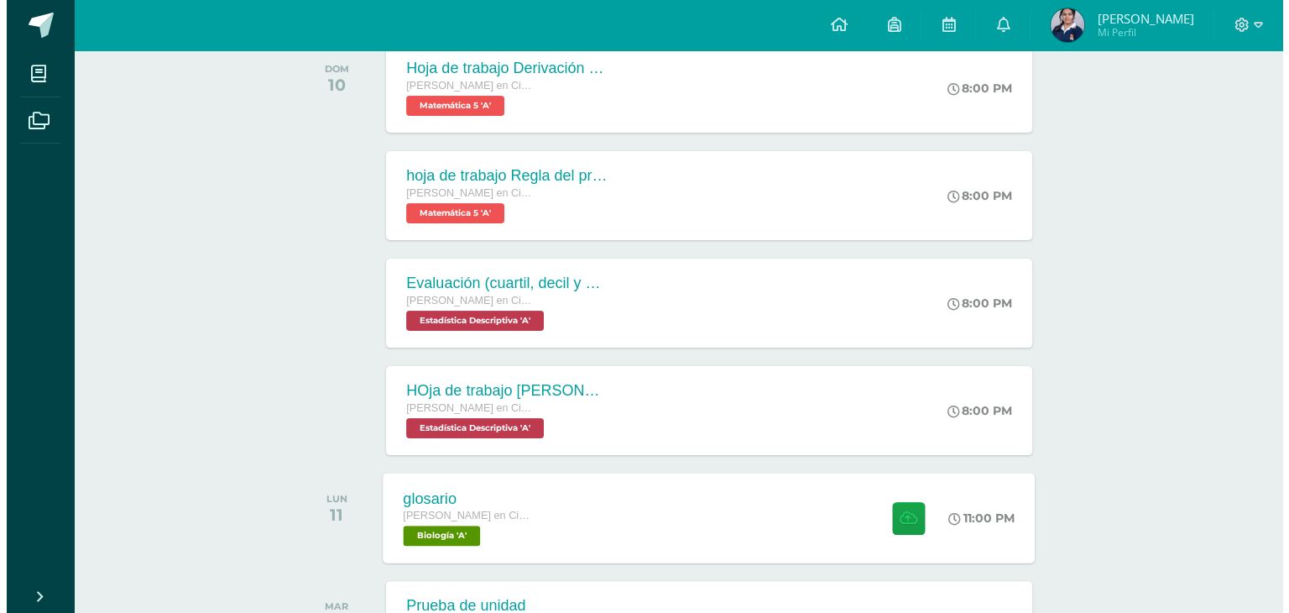
scroll to position [420, 0]
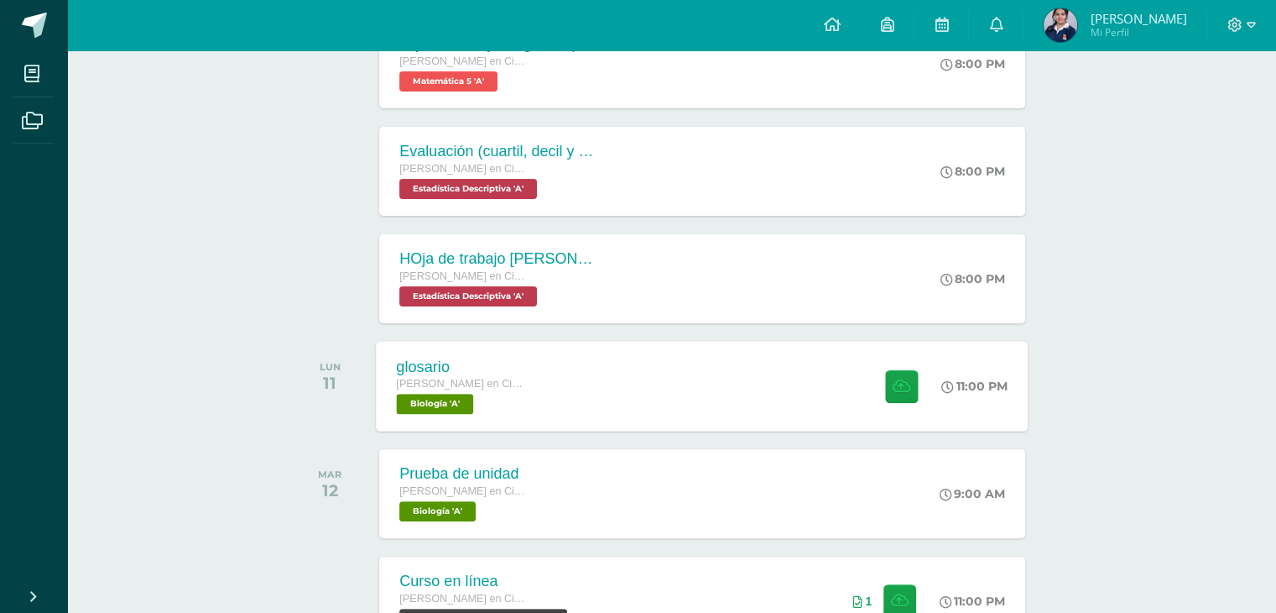
click at [863, 394] on div at bounding box center [898, 386] width 82 height 90
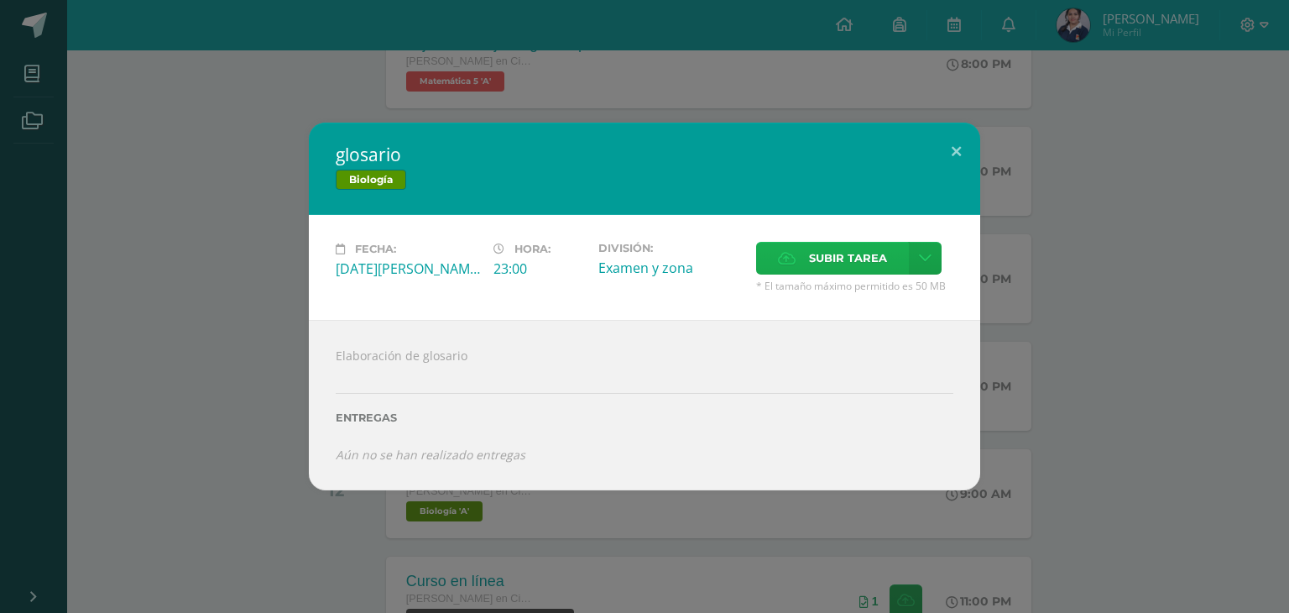
click at [811, 252] on span "Subir tarea" at bounding box center [848, 258] width 78 height 31
click at [0, 0] on input "Subir tarea" at bounding box center [0, 0] width 0 height 0
click at [1013, 169] on div "glosario Biología Fecha: Lunes 11 de Agosto Hora: 23:00 División: Examen y zona…" at bounding box center [645, 306] width 1276 height 367
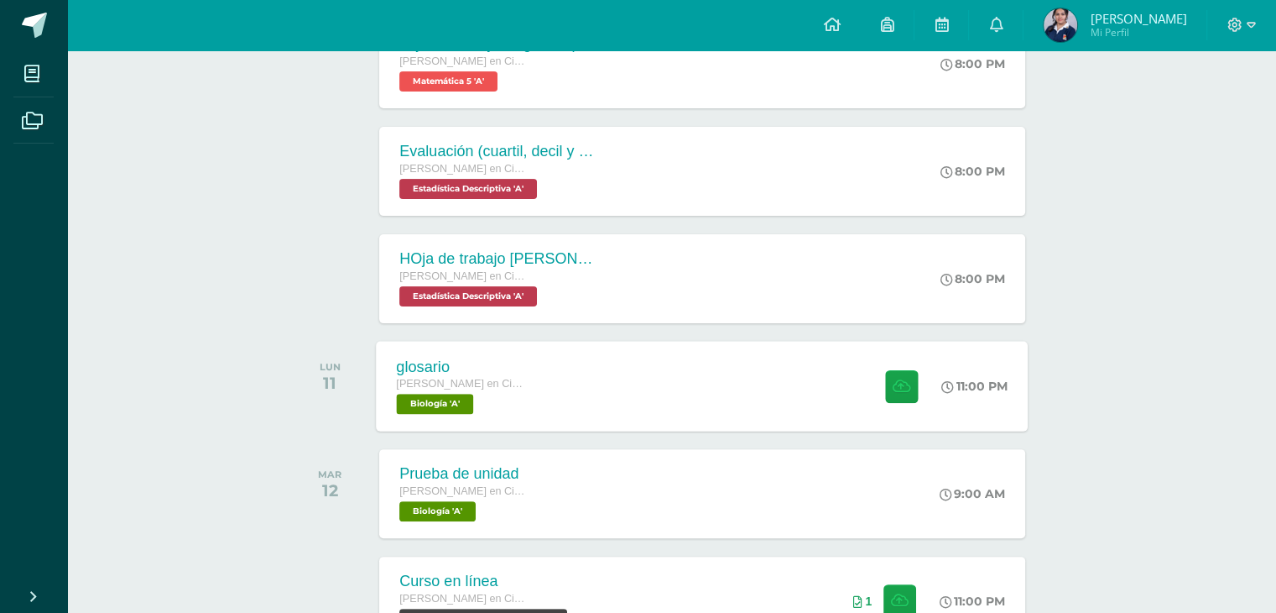
click at [922, 399] on div at bounding box center [898, 386] width 82 height 90
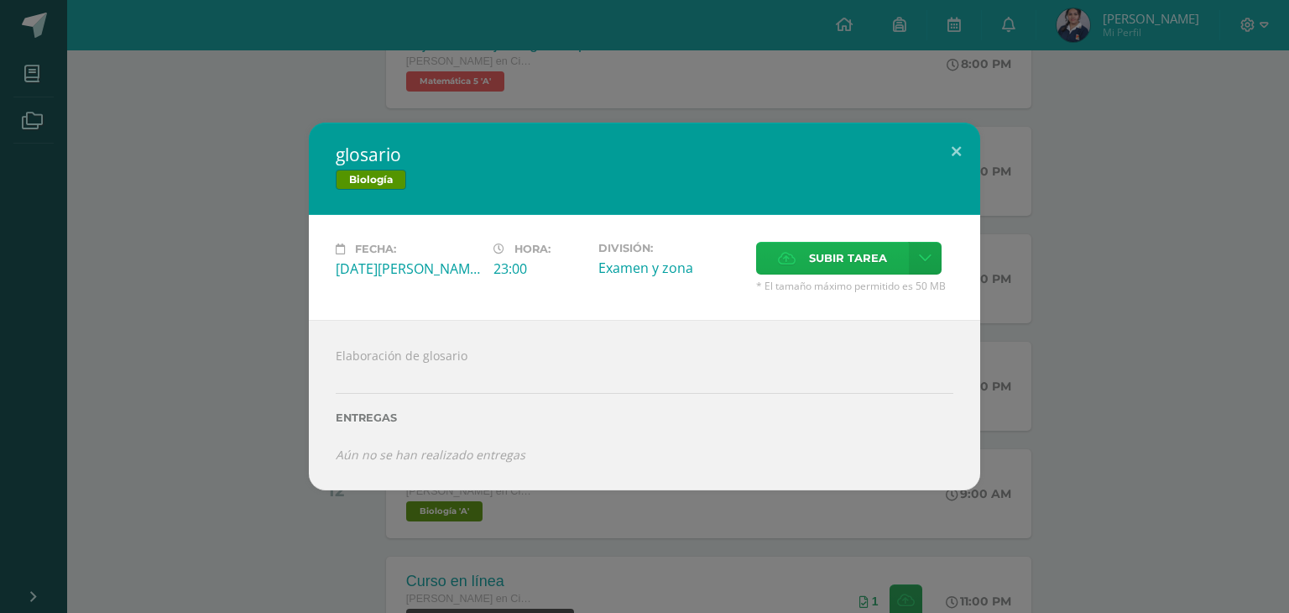
click at [806, 248] on label "Subir tarea" at bounding box center [832, 258] width 153 height 33
click at [0, 0] on input "Subir tarea" at bounding box center [0, 0] width 0 height 0
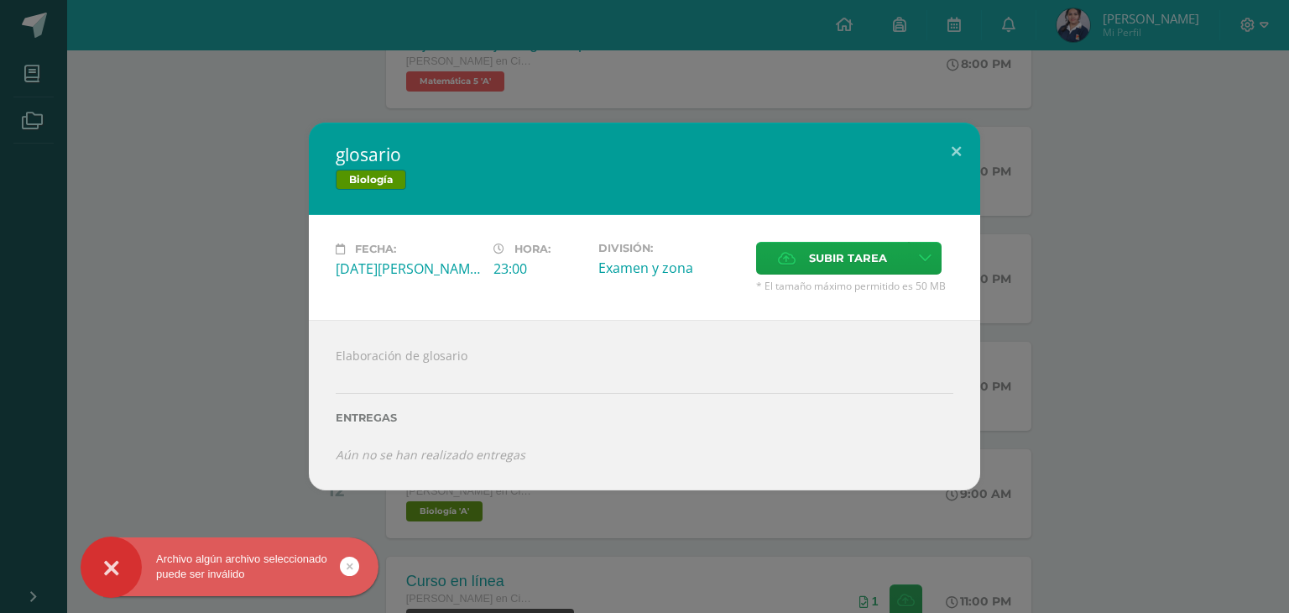
click at [212, 572] on div "Archivo algún archivo seleccionado puede ser inválido" at bounding box center [230, 566] width 298 height 30
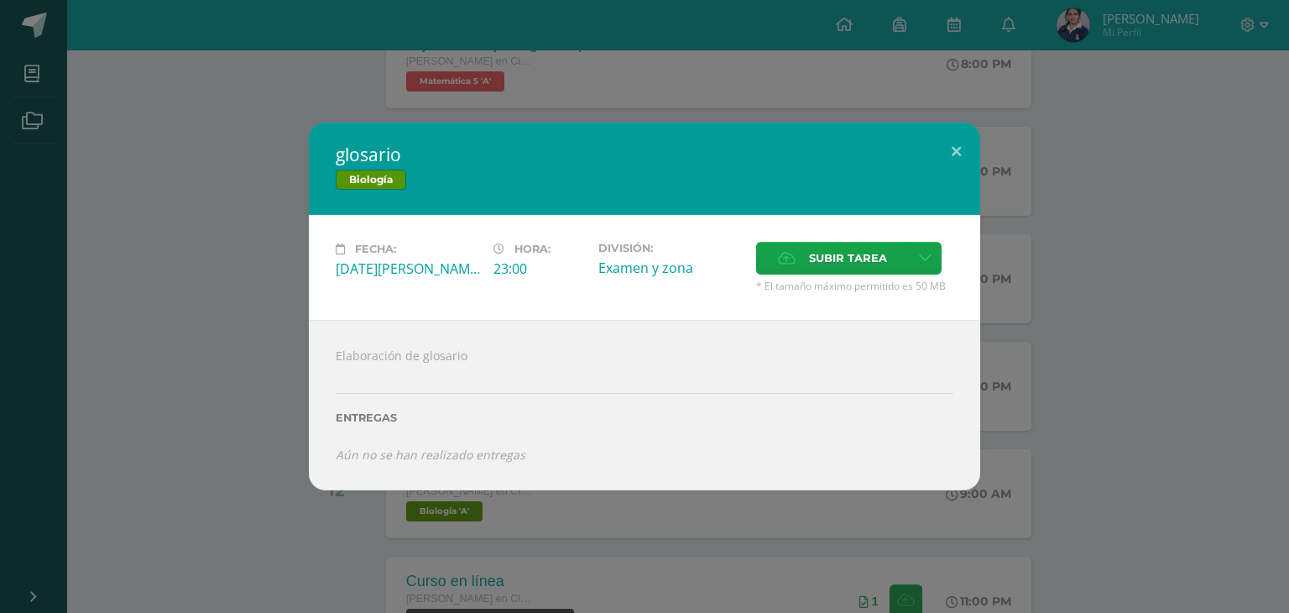
drag, startPoint x: 359, startPoint y: 561, endPoint x: 346, endPoint y: 566, distance: 14.1
click at [349, 565] on div "Archivo algún archivo seleccionado puede ser inválido" at bounding box center [256, 569] width 306 height 65
click at [803, 248] on label "Subir tarea" at bounding box center [832, 258] width 153 height 33
click at [0, 0] on input "Subir tarea" at bounding box center [0, 0] width 0 height 0
click at [874, 253] on span "Subir tarea" at bounding box center [848, 258] width 78 height 31
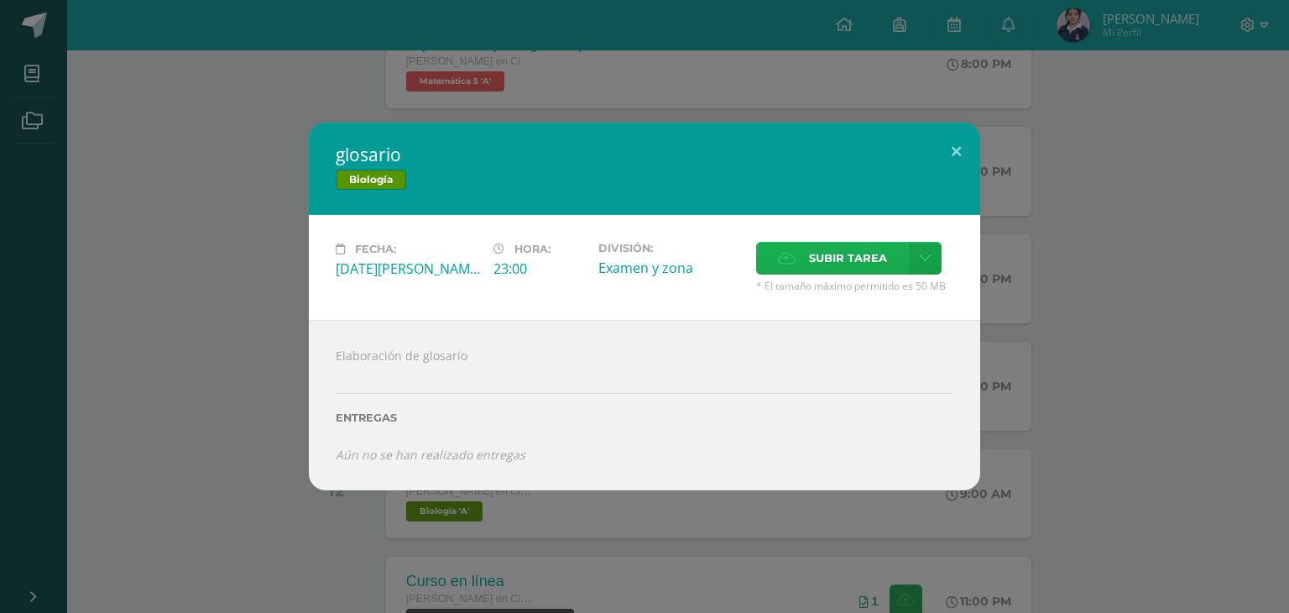
click at [0, 0] on input "Subir tarea" at bounding box center [0, 0] width 0 height 0
click at [806, 262] on label "Subir tarea" at bounding box center [832, 258] width 153 height 33
click at [0, 0] on input "Subir tarea" at bounding box center [0, 0] width 0 height 0
click at [967, 149] on button at bounding box center [956, 151] width 48 height 57
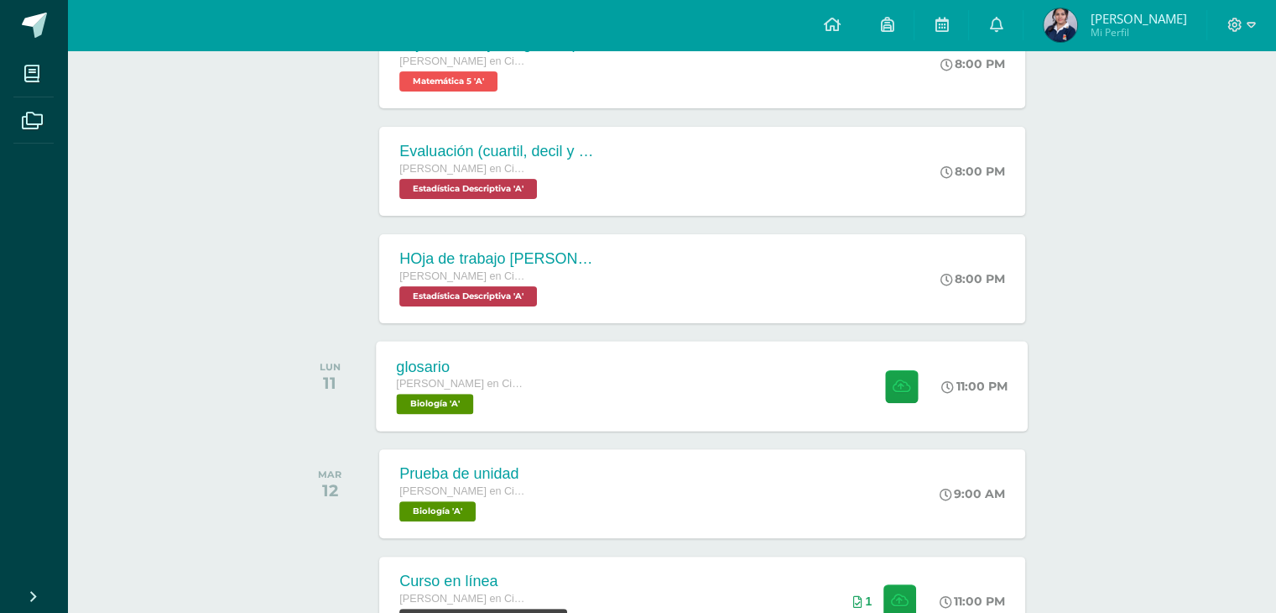
click at [859, 354] on div at bounding box center [898, 386] width 82 height 90
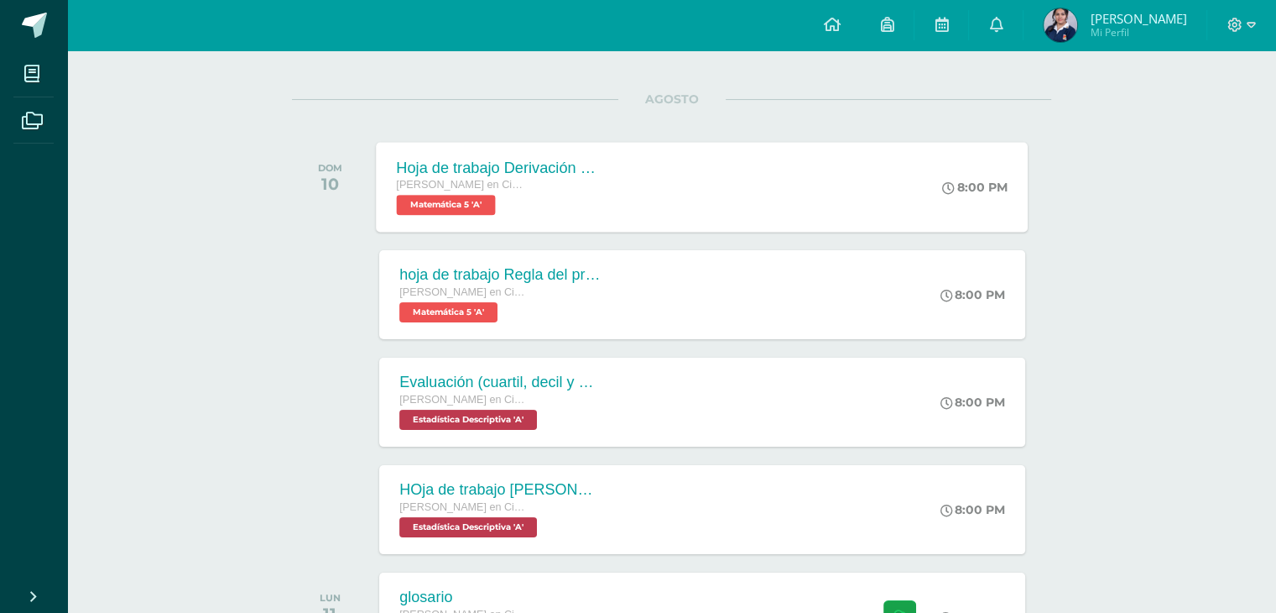
scroll to position [420, 0]
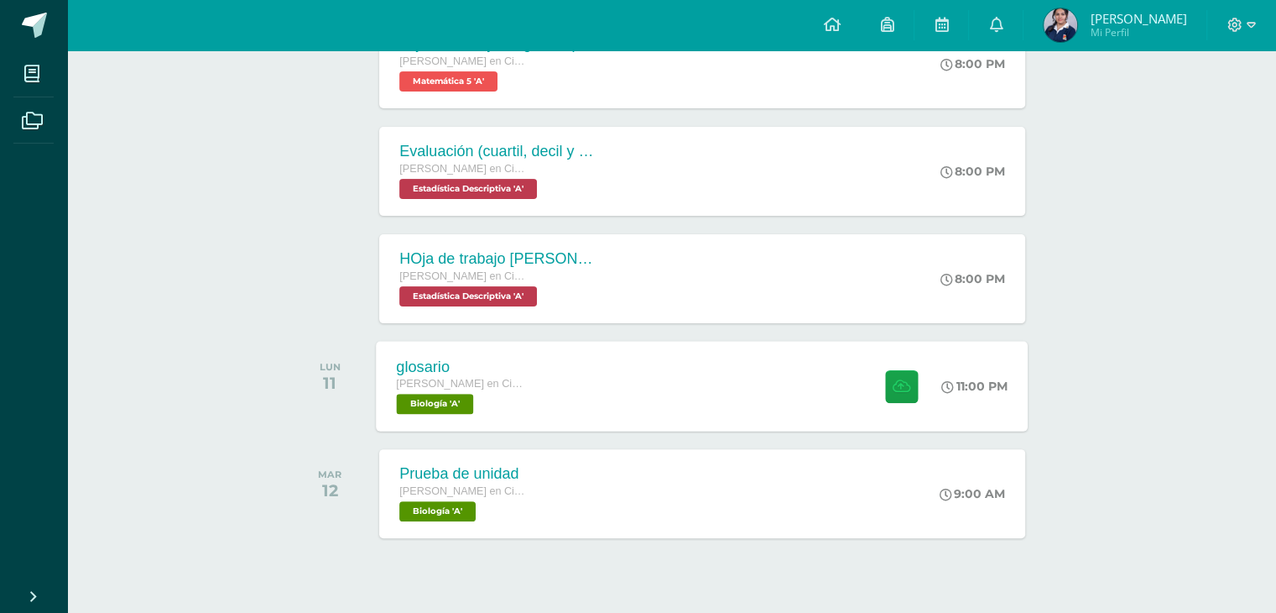
click at [769, 389] on div "glosario [PERSON_NAME] en Ciencias y Letras con Orientación en Computación Biol…" at bounding box center [703, 386] width 652 height 90
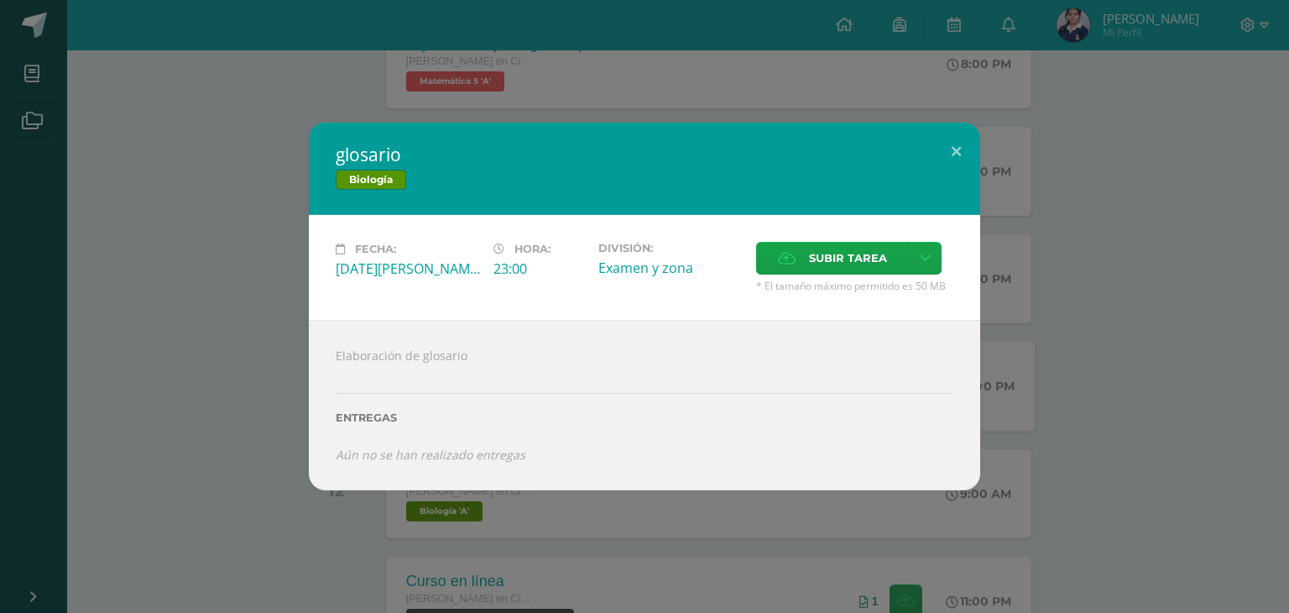
click at [786, 240] on div "Fecha: [DATE][PERSON_NAME] Hora: 23:00 División: Examen y zona Subir tarea" at bounding box center [644, 267] width 671 height 105
click at [780, 263] on icon at bounding box center [787, 258] width 18 height 11
click at [0, 0] on input "Subir tarea" at bounding box center [0, 0] width 0 height 0
click at [804, 243] on label "Subir tarea" at bounding box center [832, 258] width 153 height 33
click at [0, 0] on input "Subir tarea" at bounding box center [0, 0] width 0 height 0
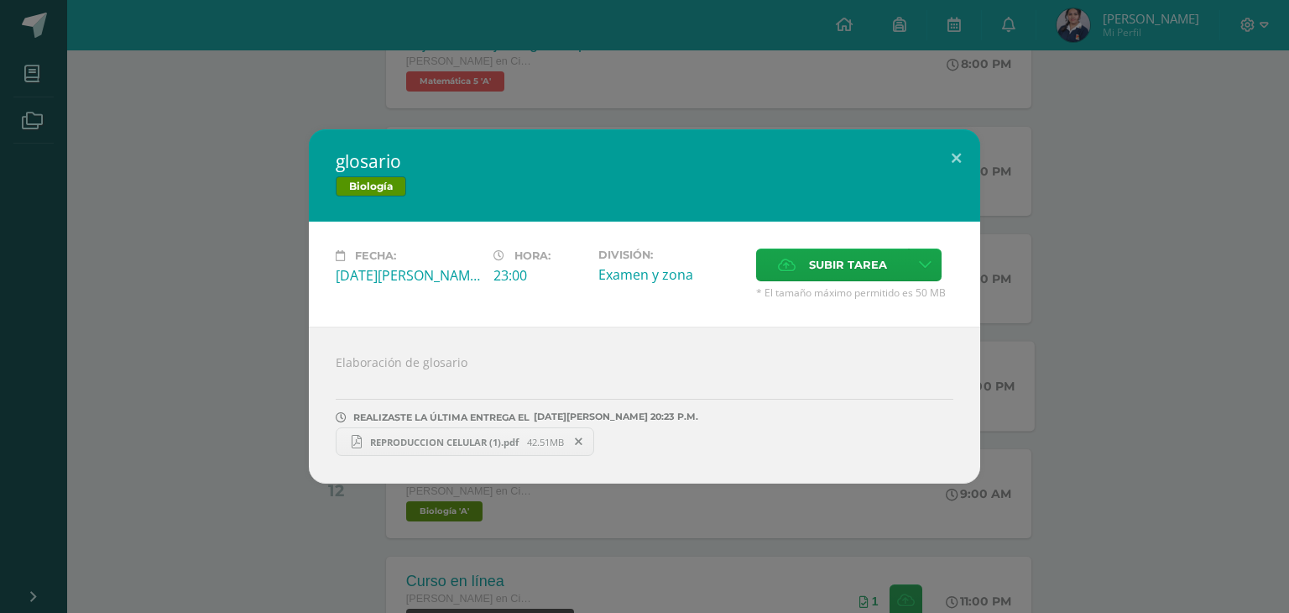
click at [445, 445] on span "REPRODUCCION CELULAR (1).pdf" at bounding box center [444, 442] width 165 height 13
click at [962, 165] on button at bounding box center [956, 157] width 48 height 57
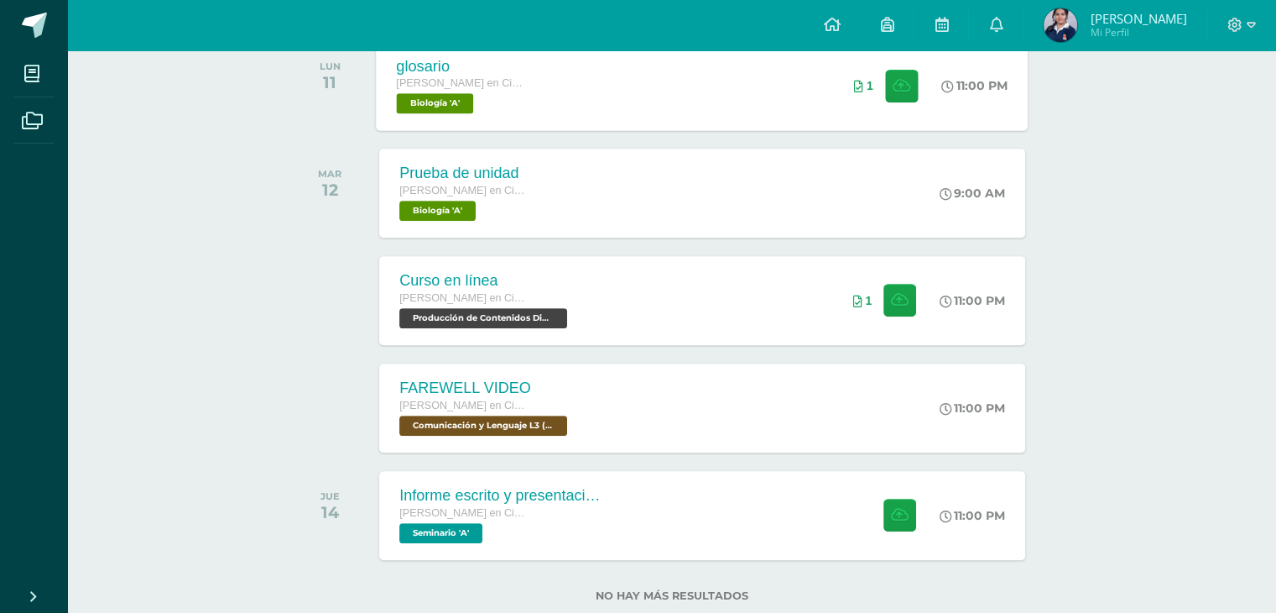
scroll to position [762, 0]
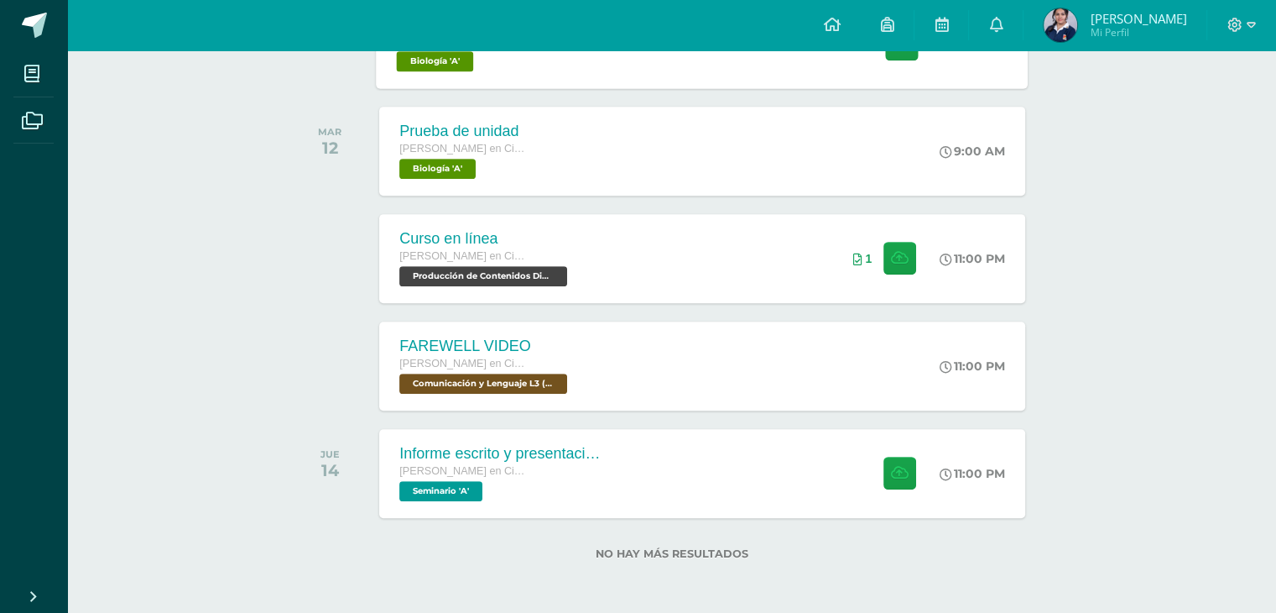
click at [264, 243] on div "todas las Actividades No tienes actividades Échale un vistazo a los demás perío…" at bounding box center [671, 8] width 827 height 1209
click at [733, 481] on div "Informe escrito y presentación final [PERSON_NAME] en Ciencias y Letras con Ori…" at bounding box center [703, 473] width 652 height 90
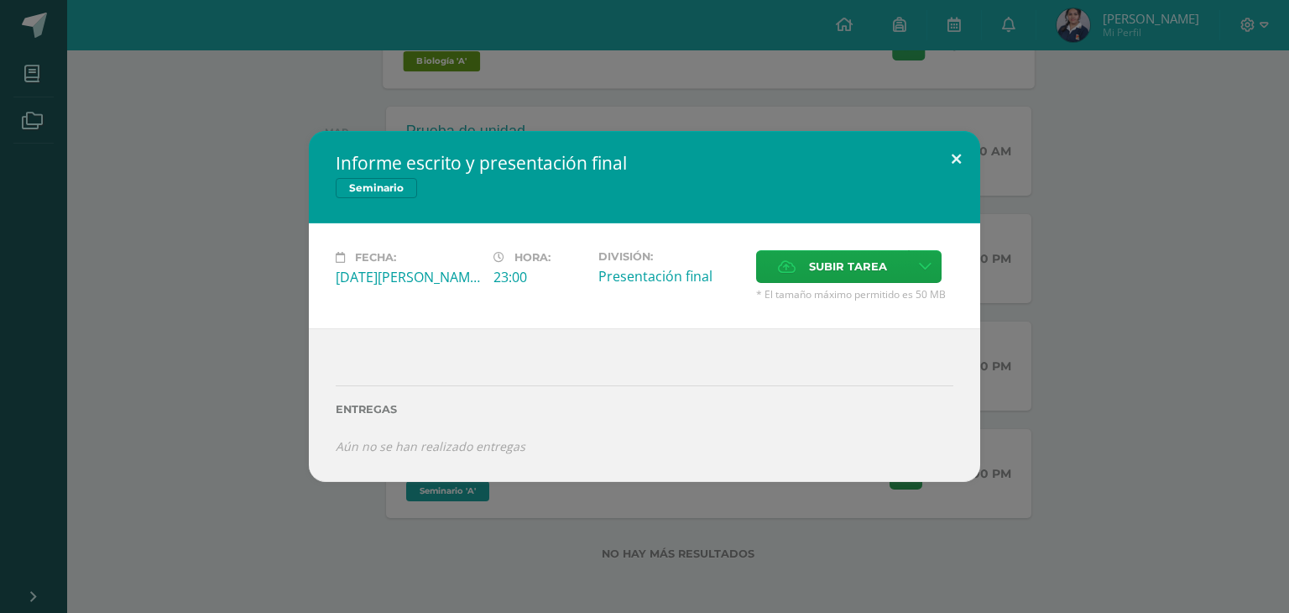
click at [961, 155] on button at bounding box center [956, 159] width 48 height 57
